Goal: Task Accomplishment & Management: Use online tool/utility

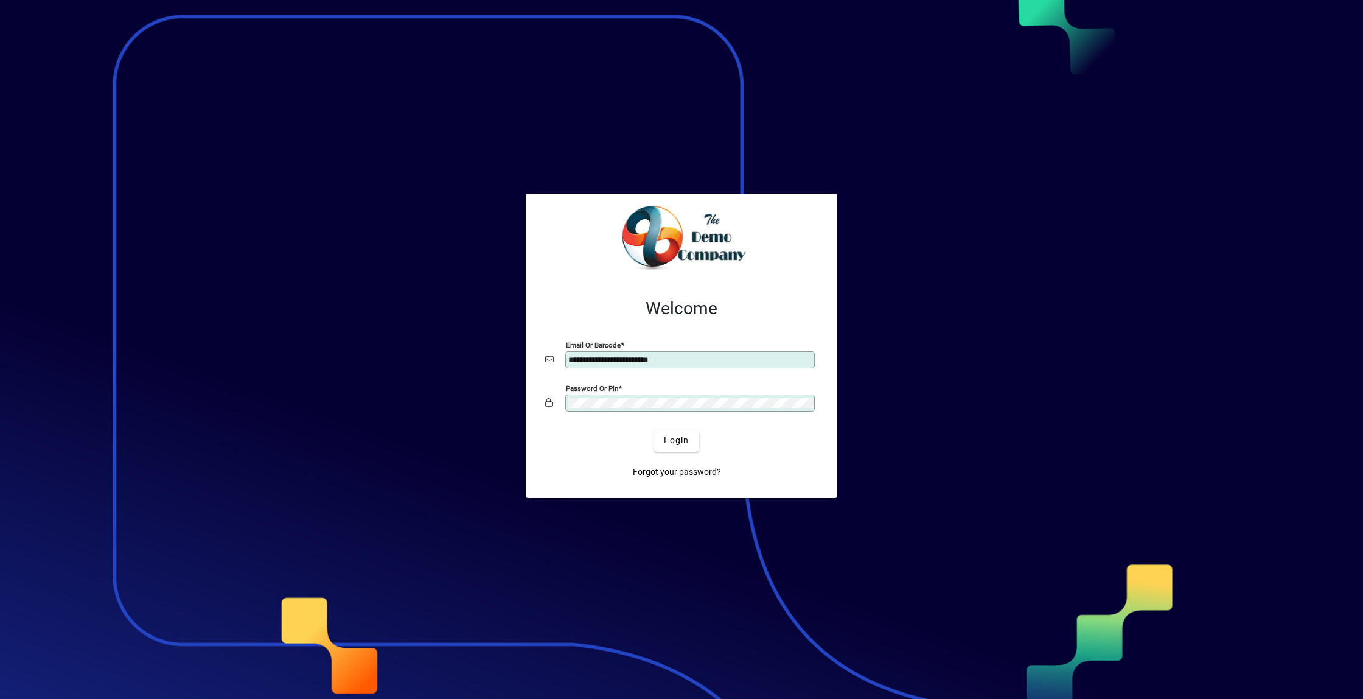
click at [689, 359] on input "**********" at bounding box center [691, 360] width 246 height 10
type input "**********"
click at [679, 446] on span "Login" at bounding box center [676, 440] width 25 height 13
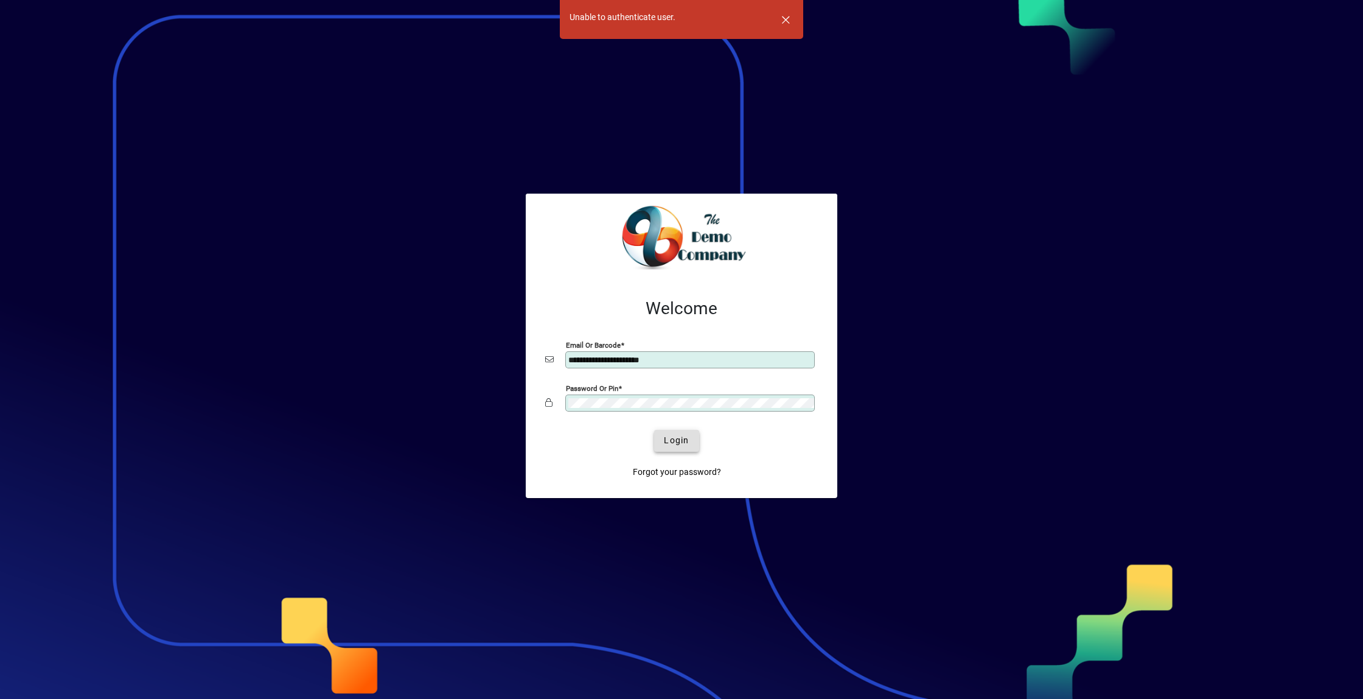
click at [680, 447] on span "submit" at bounding box center [676, 440] width 44 height 29
